Goal: Task Accomplishment & Management: Use online tool/utility

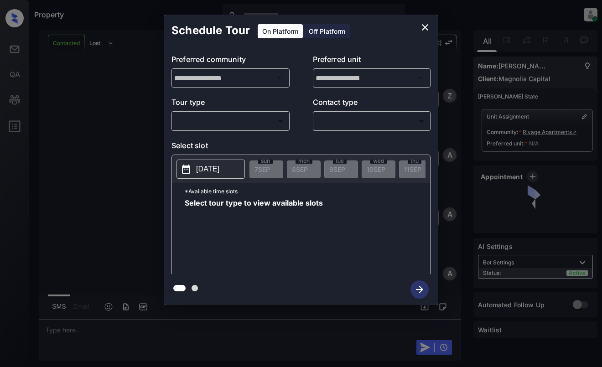
scroll to position [638, 0]
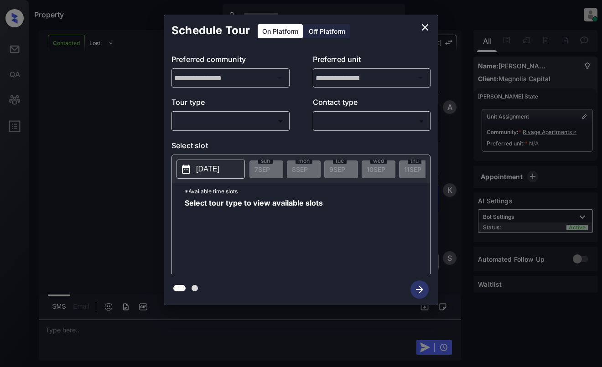
click at [233, 121] on body "Property Dominic Ceralde Online Set yourself offline Set yourself on break Prof…" at bounding box center [301, 183] width 602 height 367
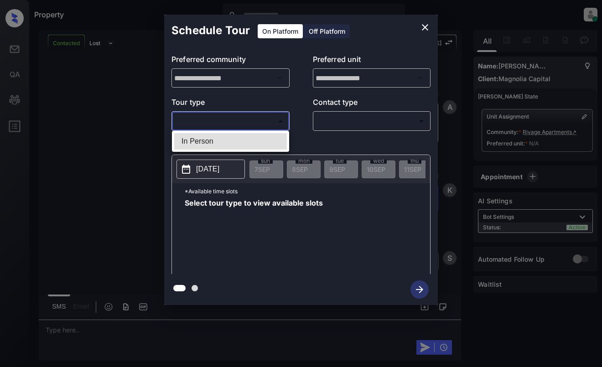
click at [231, 138] on li "In Person" at bounding box center [230, 141] width 113 height 16
type input "********"
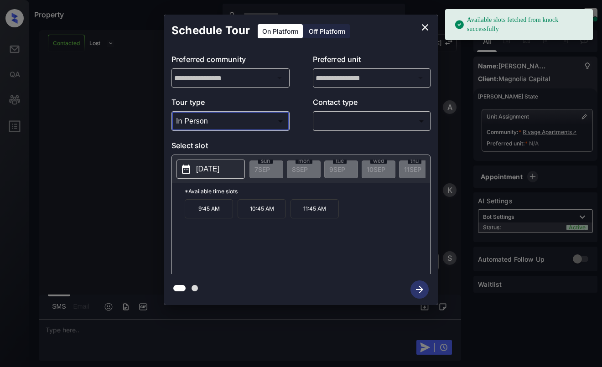
click at [219, 170] on p "2025-09-17" at bounding box center [207, 169] width 23 height 11
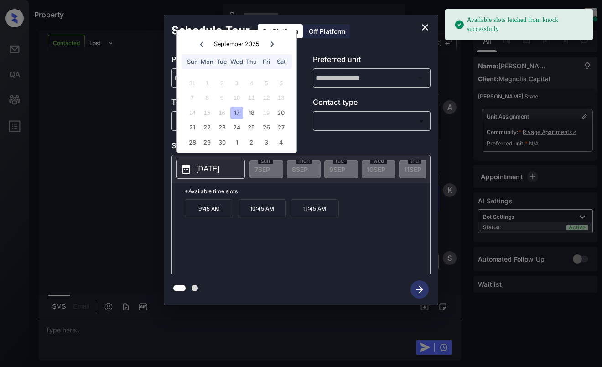
click at [422, 23] on icon "close" at bounding box center [424, 27] width 11 height 11
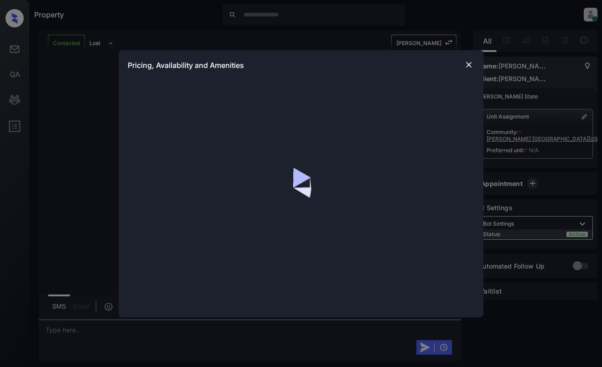
scroll to position [1011, 0]
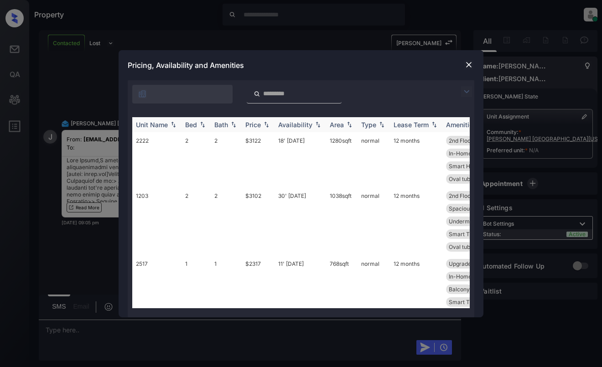
drag, startPoint x: 464, startPoint y: 88, endPoint x: 238, endPoint y: 125, distance: 229.2
click at [464, 88] on img at bounding box center [466, 91] width 11 height 11
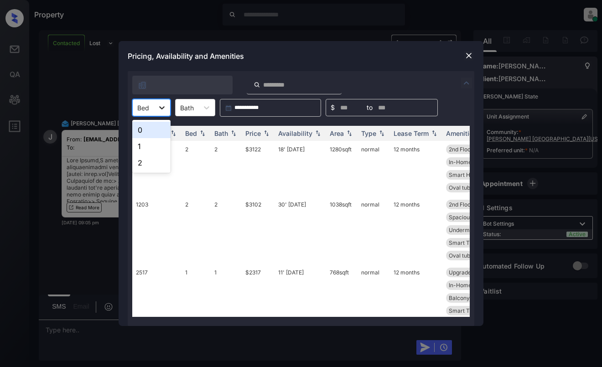
click at [154, 109] on div at bounding box center [162, 107] width 16 height 16
click at [150, 145] on div "1" at bounding box center [151, 146] width 38 height 16
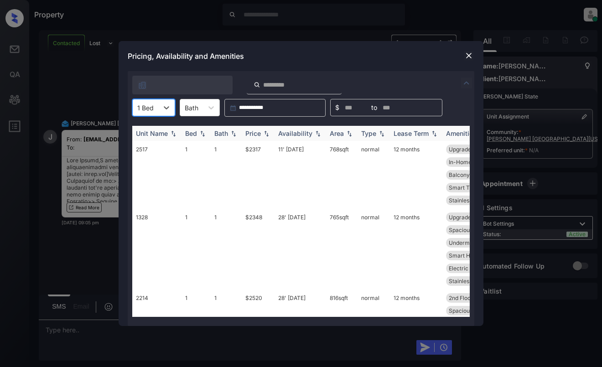
click at [254, 137] on th "Price" at bounding box center [258, 133] width 33 height 15
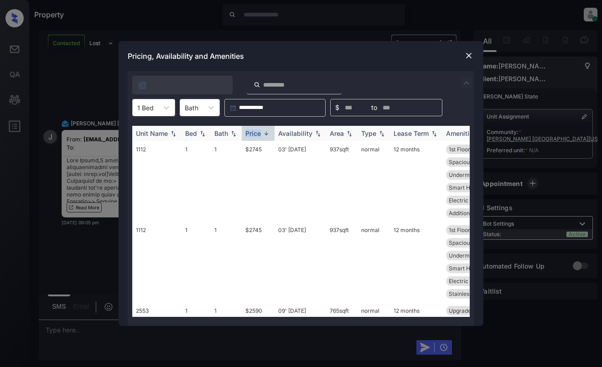
click at [254, 137] on th "Price" at bounding box center [258, 133] width 33 height 15
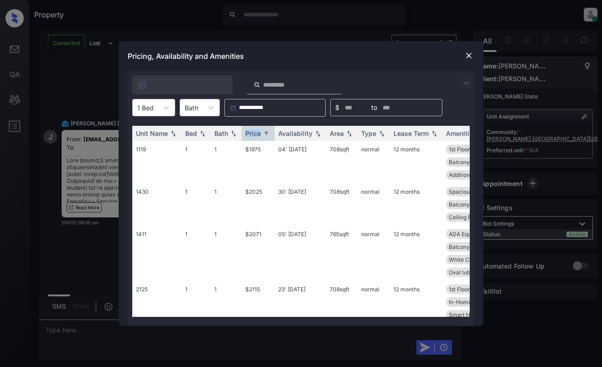
click at [470, 58] on img at bounding box center [468, 55] width 9 height 9
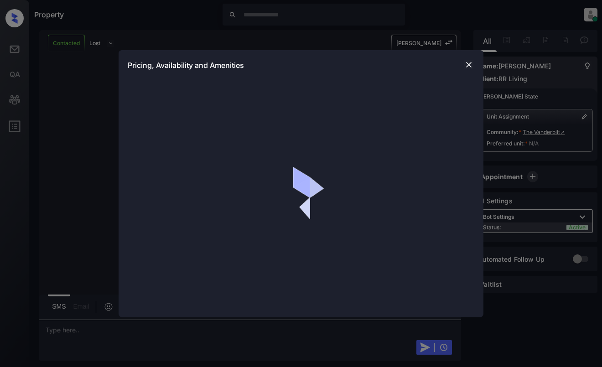
scroll to position [608, 0]
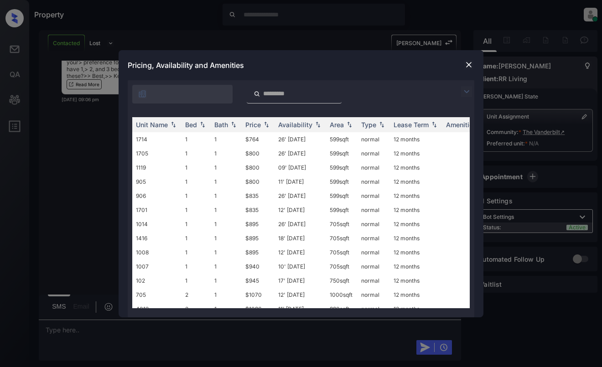
click at [462, 88] on img at bounding box center [466, 91] width 11 height 11
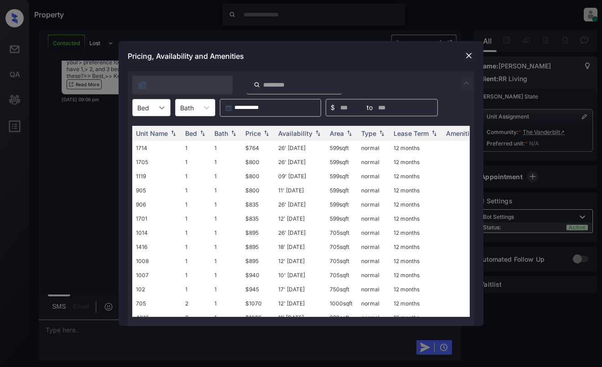
click at [162, 109] on icon at bounding box center [161, 107] width 5 height 3
click at [155, 129] on div "1" at bounding box center [151, 130] width 38 height 16
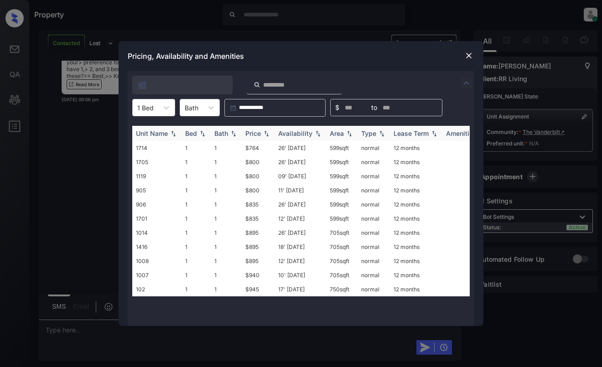
click at [261, 131] on div "Price" at bounding box center [258, 133] width 26 height 8
click at [469, 54] on img at bounding box center [468, 55] width 9 height 9
